Goal: Check status: Check status

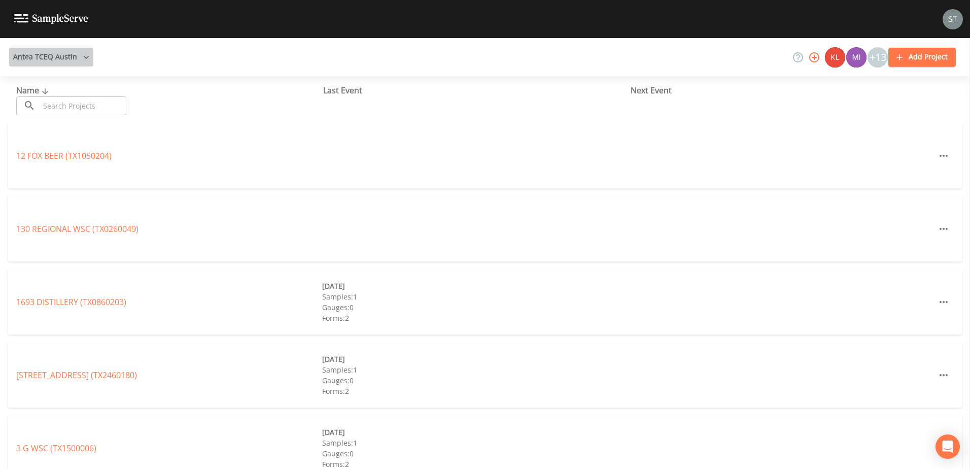
click at [76, 55] on button "Antea TCEQ Austin" at bounding box center [51, 57] width 84 height 19
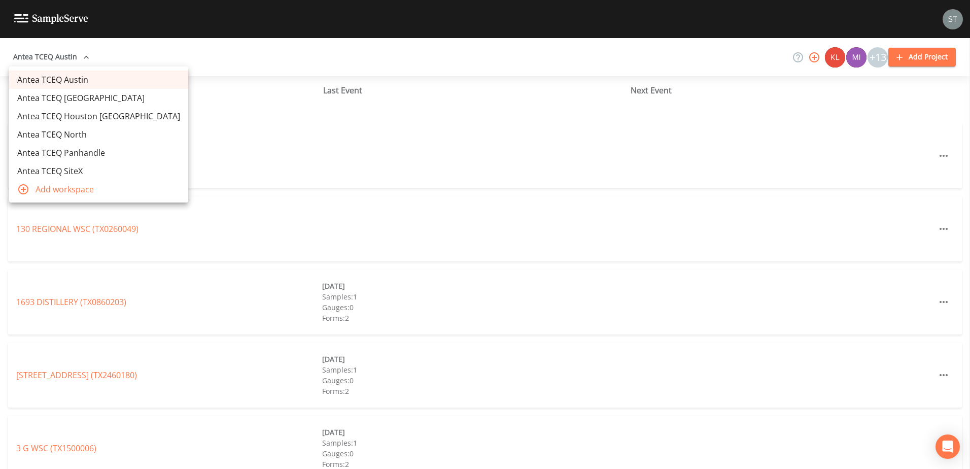
click at [65, 173] on link "Antea TCEQ SiteX" at bounding box center [98, 171] width 179 height 18
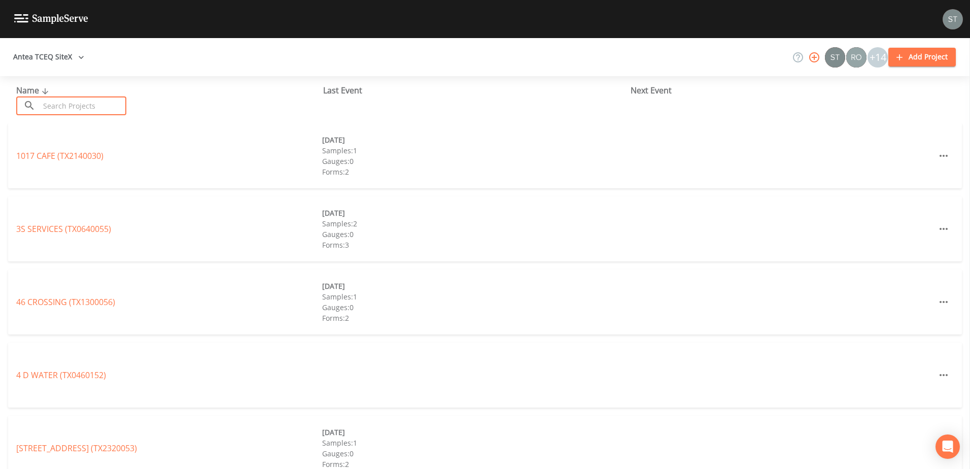
click at [89, 104] on input "text" at bounding box center [83, 105] width 87 height 19
paste input "TX1080029"
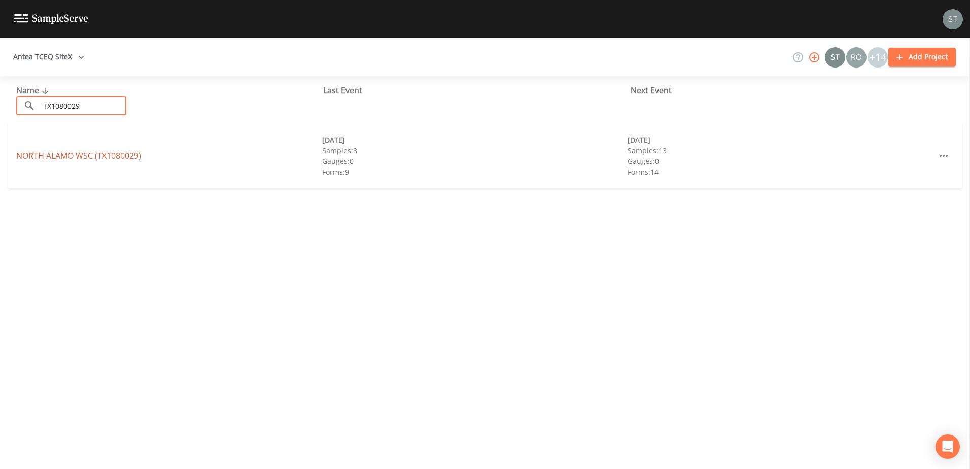
type input "TX1080029"
click at [68, 155] on link "[GEOGRAPHIC_DATA] (TX1080029)" at bounding box center [78, 155] width 125 height 11
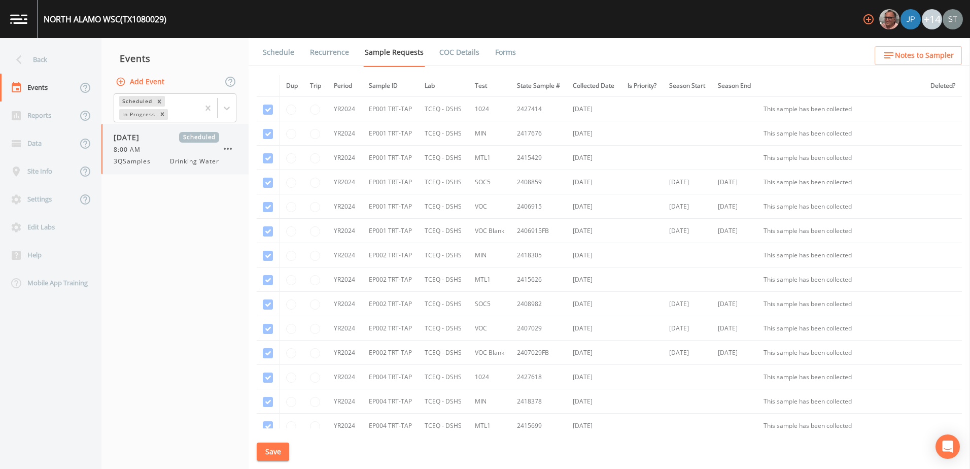
click at [150, 165] on span "3QSamples" at bounding box center [135, 161] width 43 height 9
click at [283, 50] on link "Schedule" at bounding box center [278, 52] width 34 height 28
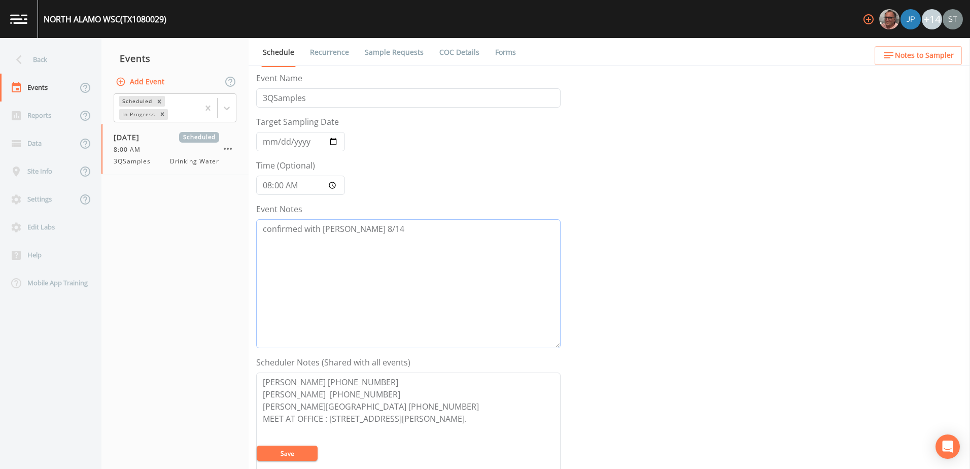
click at [390, 231] on textarea "confirmed with [PERSON_NAME] 8/14" at bounding box center [408, 283] width 304 height 129
